Goal: Entertainment & Leisure: Consume media (video, audio)

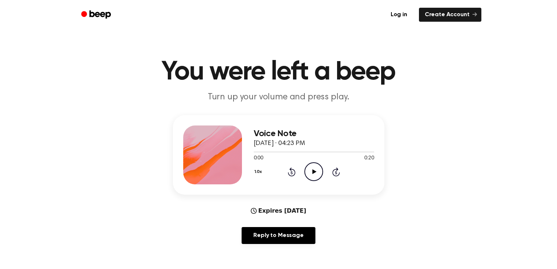
click at [316, 169] on icon "Play Audio" at bounding box center [314, 171] width 19 height 19
click at [318, 169] on icon "Play Audio" at bounding box center [314, 171] width 19 height 19
click at [310, 173] on icon "Play Audio" at bounding box center [314, 171] width 19 height 19
click at [313, 174] on icon "Play Audio" at bounding box center [314, 171] width 19 height 19
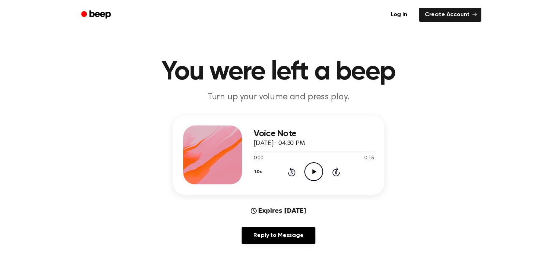
click at [311, 169] on icon "Play Audio" at bounding box center [314, 171] width 19 height 19
click at [313, 175] on icon "Play Audio" at bounding box center [314, 171] width 19 height 19
click at [317, 170] on icon "Play Audio" at bounding box center [314, 171] width 19 height 19
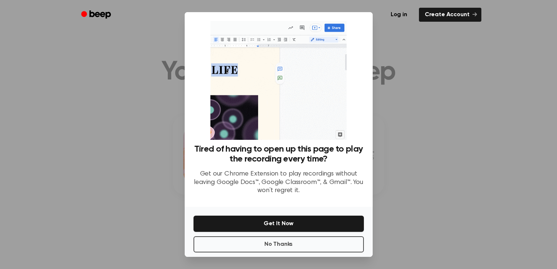
click at [412, 162] on div at bounding box center [278, 134] width 557 height 269
click at [352, 246] on button "No Thanks" at bounding box center [279, 244] width 170 height 16
